Goal: Navigation & Orientation: Find specific page/section

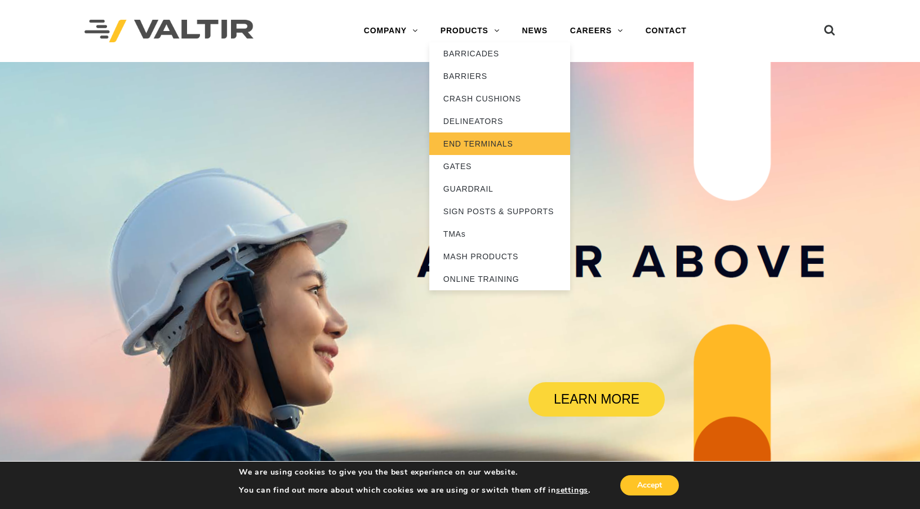
click at [467, 139] on link "END TERMINALS" at bounding box center [500, 143] width 141 height 23
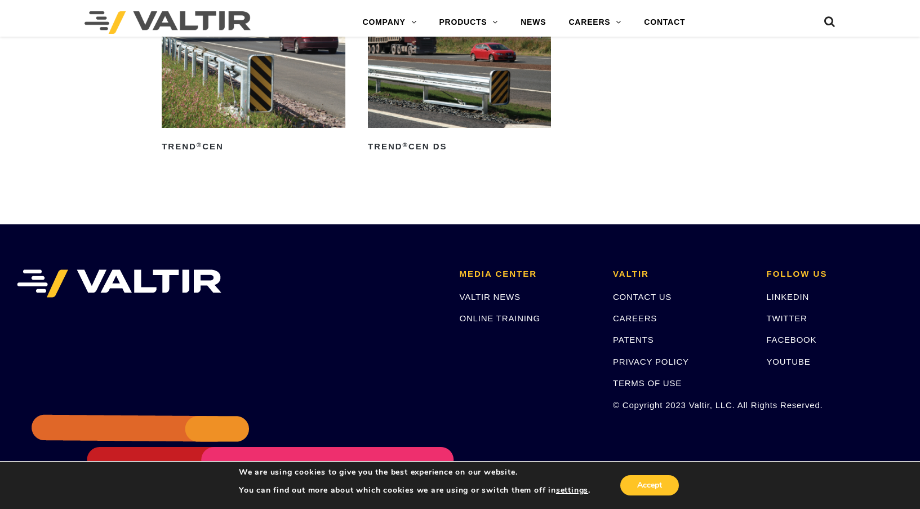
scroll to position [1635, 0]
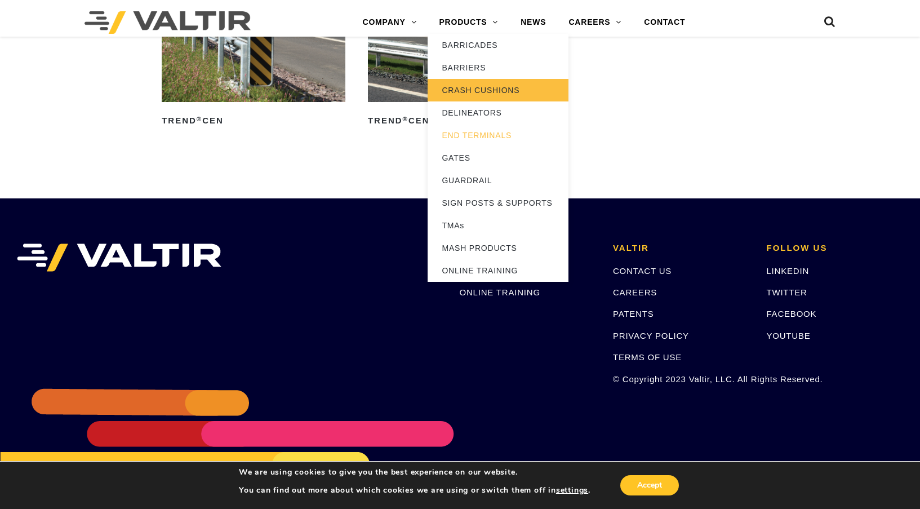
click at [468, 95] on link "CRASH CUSHIONS" at bounding box center [498, 90] width 141 height 23
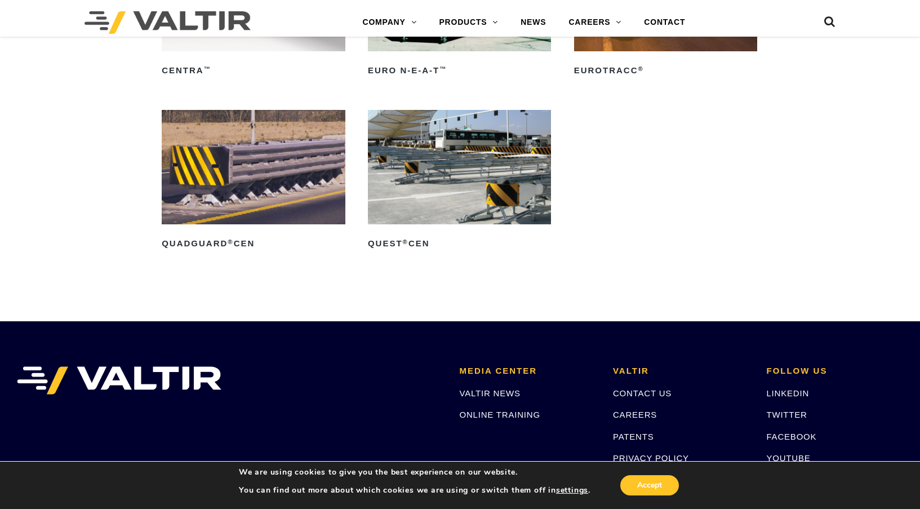
scroll to position [3645, 0]
